Goal: Entertainment & Leisure: Consume media (video, audio)

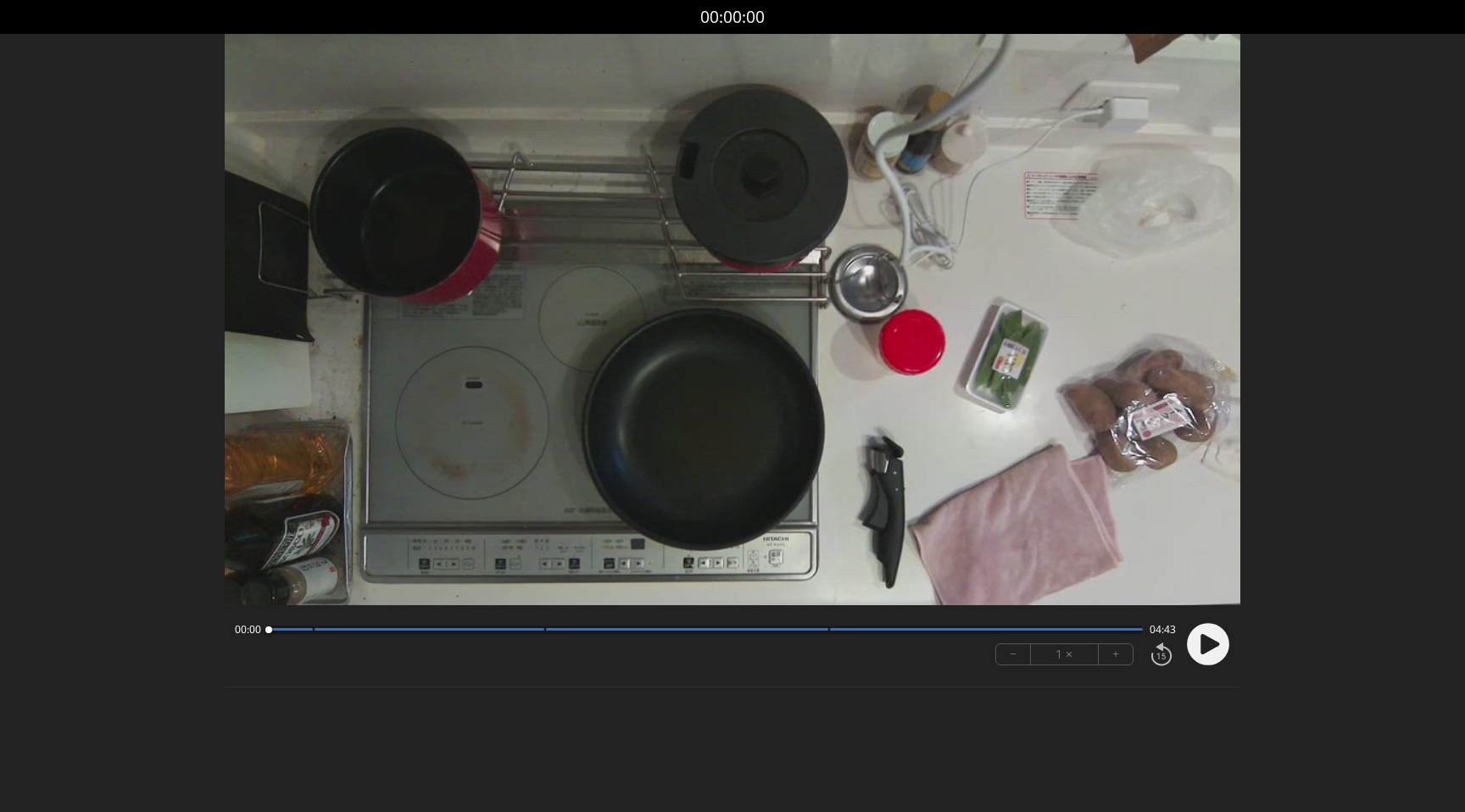
click at [1219, 669] on div at bounding box center [1204, 644] width 51 height 57
click at [1224, 644] on circle at bounding box center [1208, 644] width 42 height 42
click at [523, 626] on div at bounding box center [705, 629] width 875 height 9
click at [538, 633] on div "01:46 02:56" at bounding box center [704, 630] width 941 height 13
click at [536, 629] on div at bounding box center [429, 629] width 230 height 3
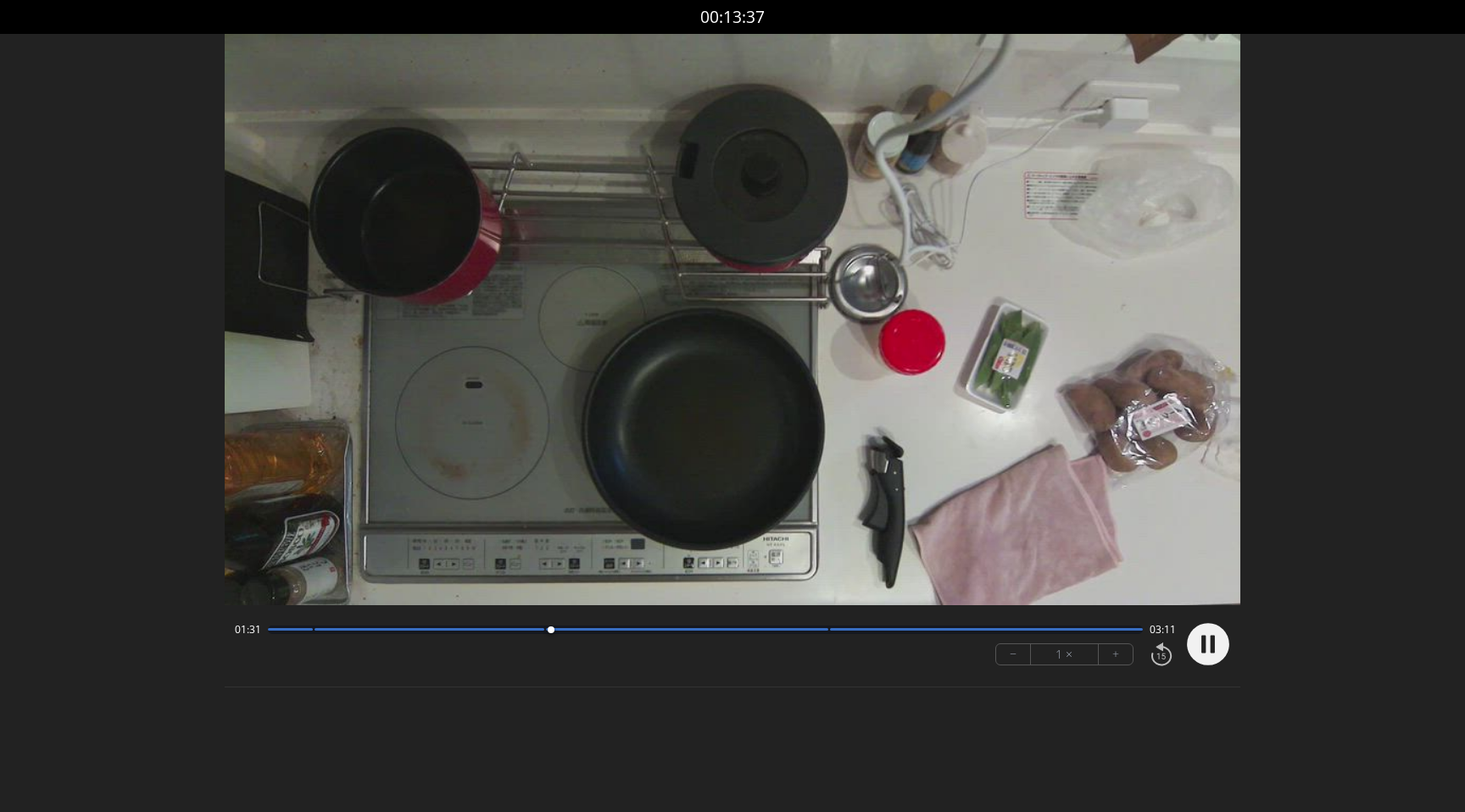
click at [507, 631] on div at bounding box center [705, 629] width 875 height 9
click at [494, 630] on div at bounding box center [429, 629] width 230 height 3
click at [797, 635] on div "02:09 02:34" at bounding box center [704, 630] width 941 height 13
click at [798, 629] on div at bounding box center [687, 629] width 282 height 3
click at [806, 623] on div "03:29 01:14" at bounding box center [704, 630] width 941 height 13
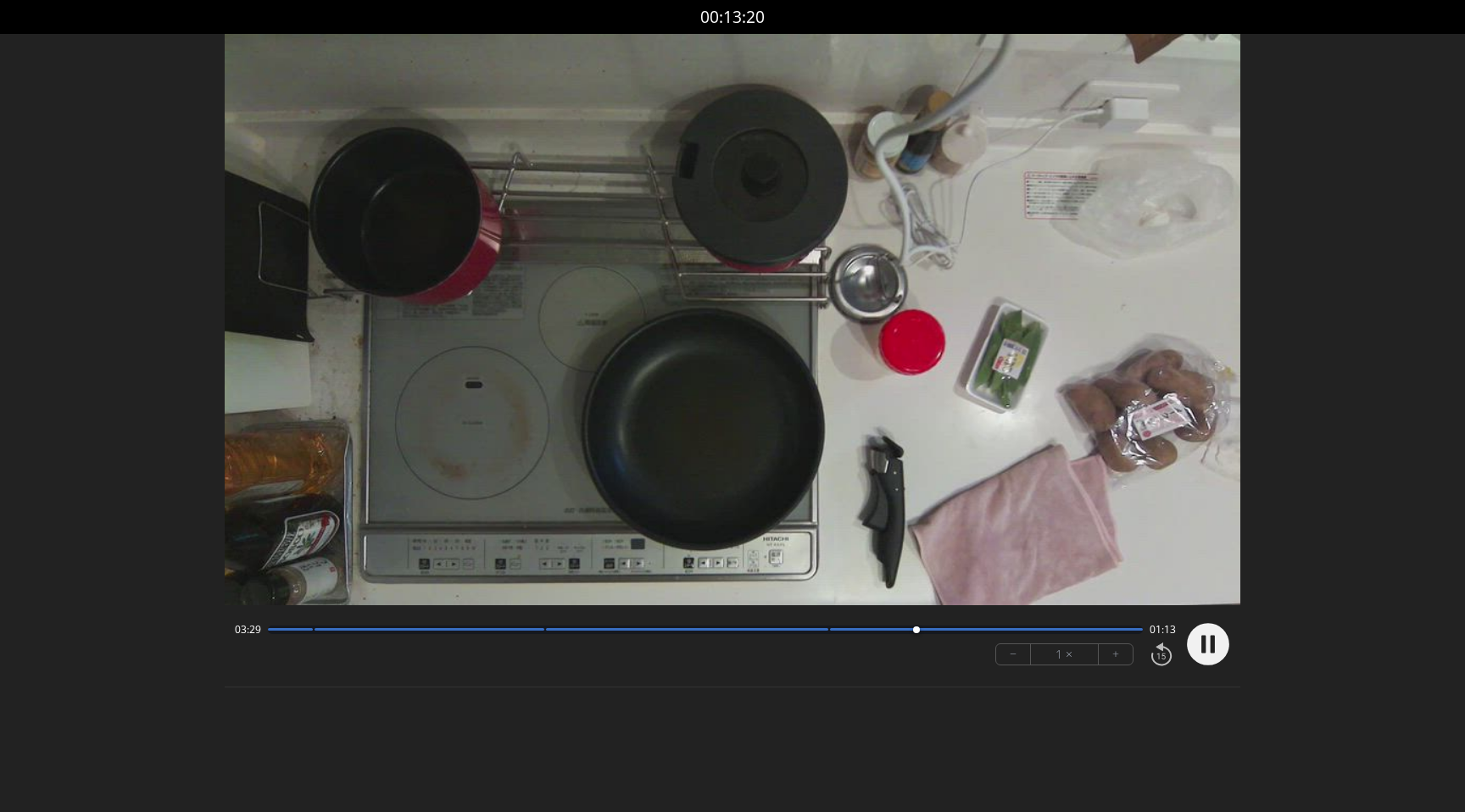
click at [819, 628] on div at bounding box center [687, 629] width 282 height 3
click at [777, 629] on div at bounding box center [687, 629] width 282 height 3
click at [1213, 646] on icon at bounding box center [1211, 643] width 4 height 18
click at [699, 630] on div at bounding box center [687, 629] width 282 height 3
click at [1197, 645] on circle at bounding box center [1208, 644] width 42 height 42
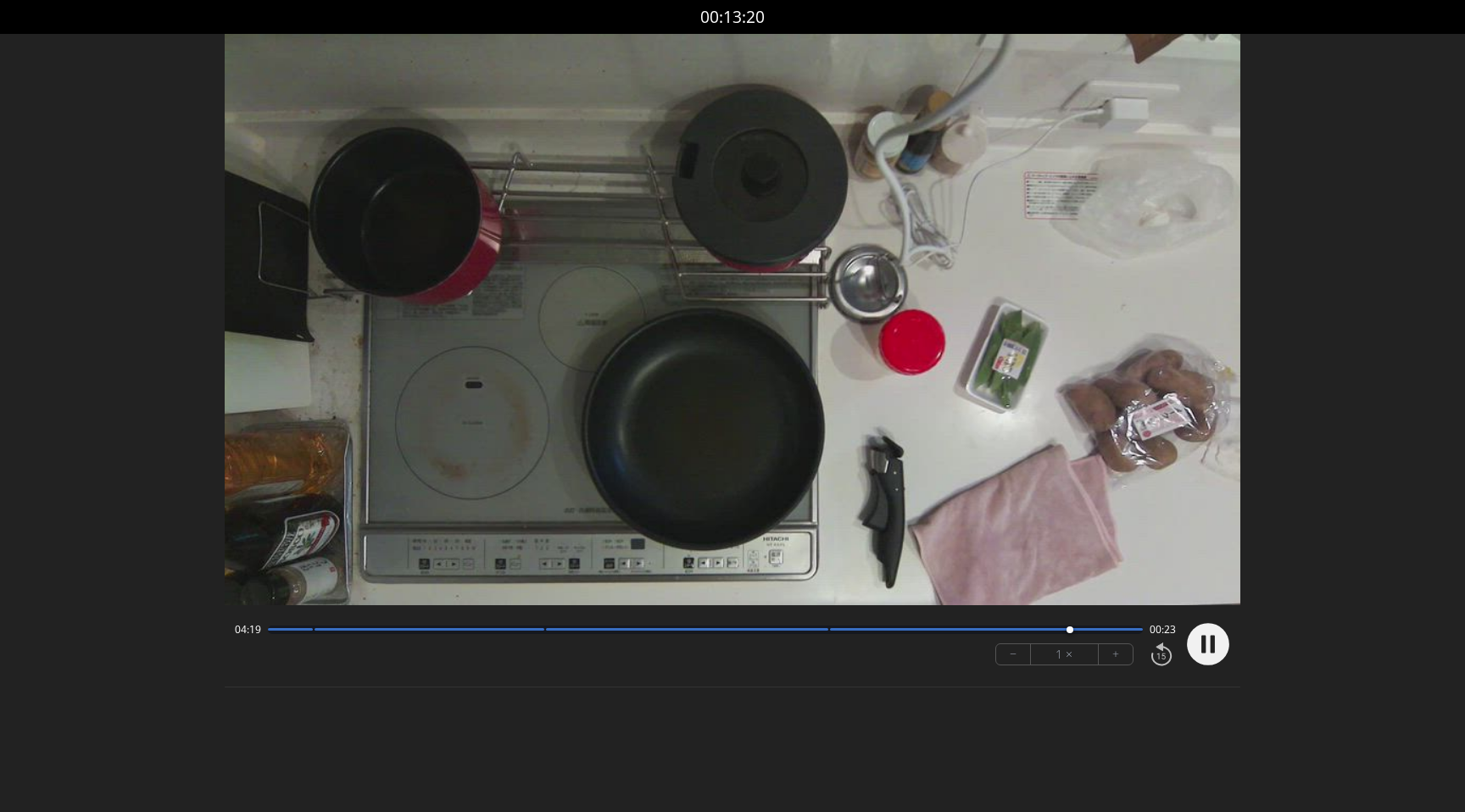
click at [1113, 632] on div at bounding box center [705, 629] width 875 height 9
click at [1208, 651] on circle at bounding box center [1208, 644] width 42 height 42
